Goal: Navigation & Orientation: Find specific page/section

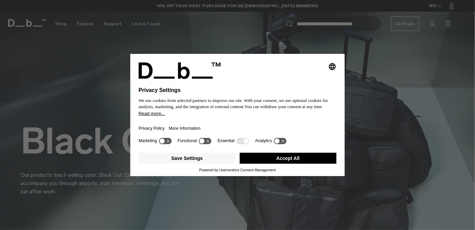
click at [299, 164] on button "Accept All" at bounding box center [288, 158] width 97 height 11
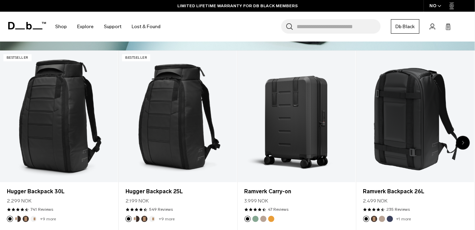
scroll to position [236, 0]
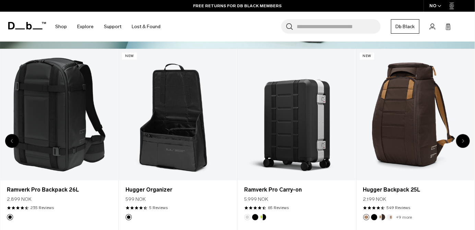
click at [66, 27] on link "Shop" at bounding box center [61, 26] width 12 height 24
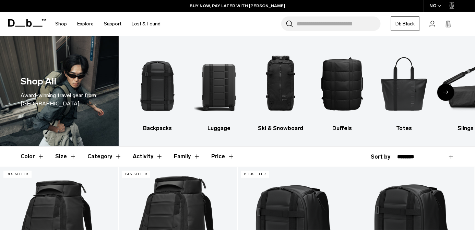
click at [89, 25] on link "Explore" at bounding box center [85, 24] width 16 height 24
click at [61, 22] on link "Shop" at bounding box center [61, 24] width 12 height 24
